Goal: Transaction & Acquisition: Purchase product/service

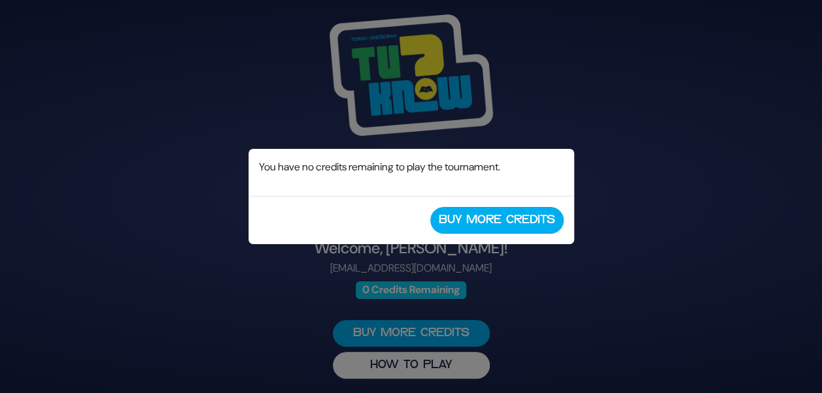
click at [480, 235] on div "Buy More Credits" at bounding box center [411, 220] width 326 height 48
click at [478, 227] on button "Buy More Credits" at bounding box center [496, 220] width 133 height 27
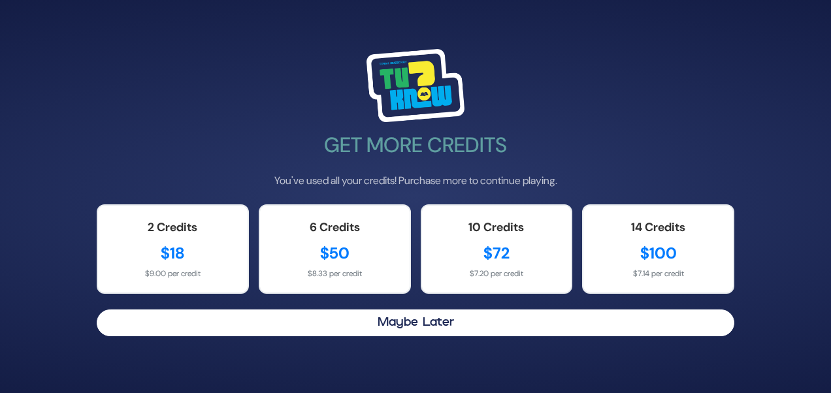
click at [831, 88] on html "Get More Credits You've used all your credits! Purchase more to continue playin…" at bounding box center [415, 196] width 831 height 393
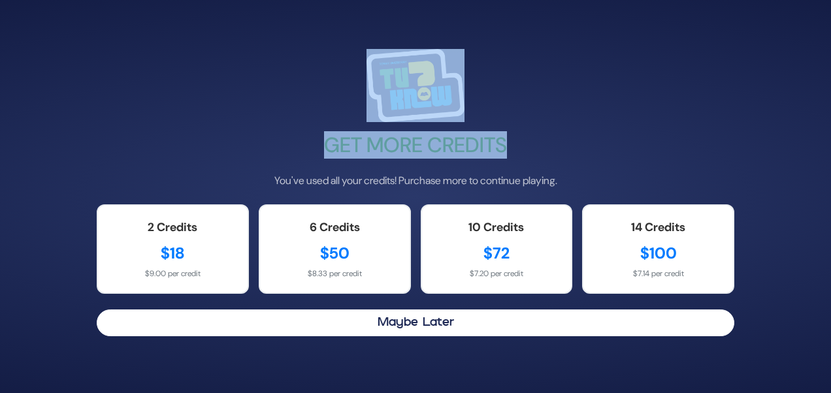
drag, startPoint x: 831, startPoint y: 54, endPoint x: 812, endPoint y: 169, distance: 116.5
click at [812, 169] on div "Get More Credits You've used all your credits! Purchase more to continue playin…" at bounding box center [415, 196] width 831 height 393
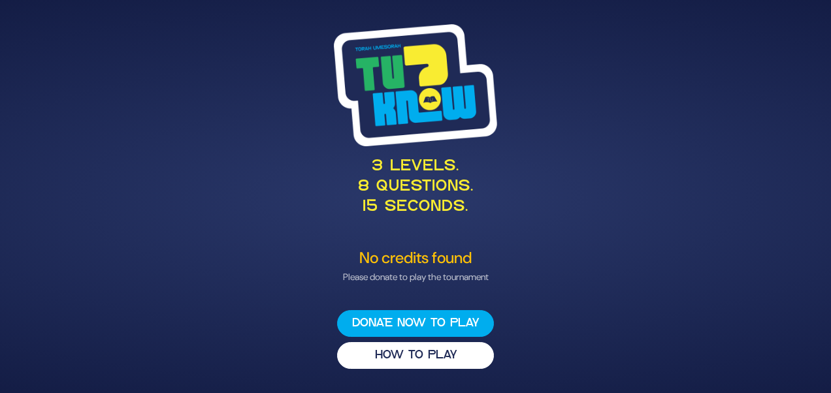
click at [831, 65] on html "3 levels. 8 questions. 15 seconds. No credits found Please donate to play the t…" at bounding box center [415, 196] width 831 height 393
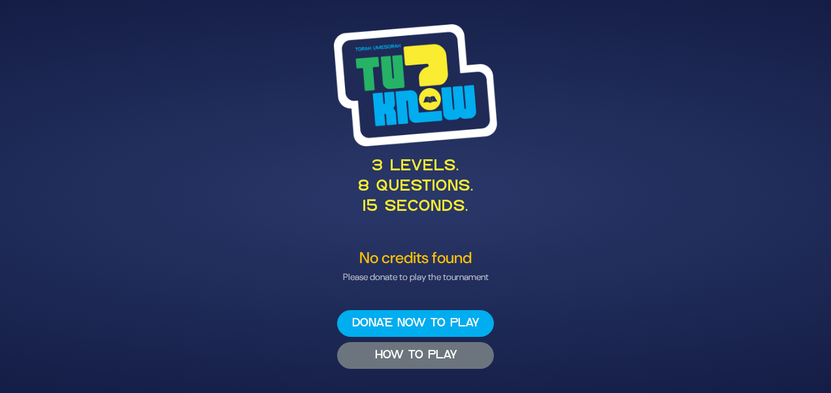
click at [420, 350] on button "HOW TO PLAY" at bounding box center [415, 356] width 157 height 27
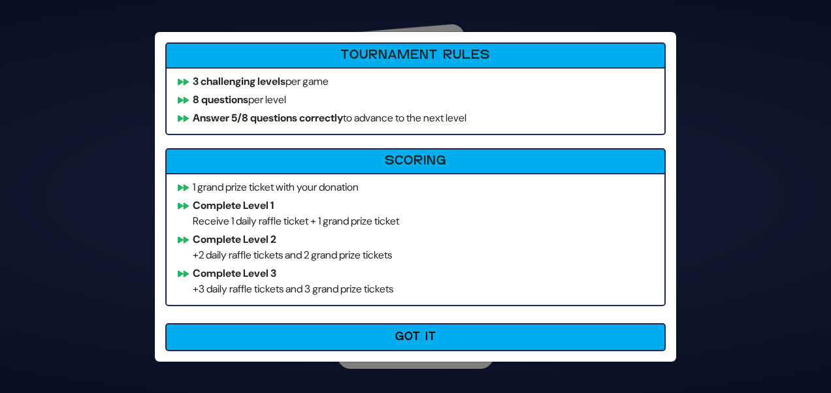
click at [684, 42] on div "How to Play Tournament Rules 3 challenging levels per game 8 questions per leve…" at bounding box center [415, 196] width 831 height 393
